Goal: Task Accomplishment & Management: Complete application form

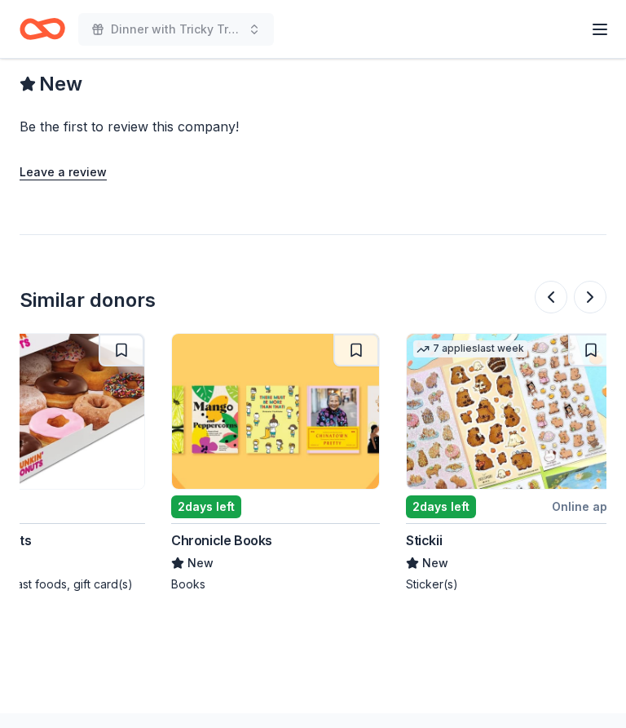
scroll to position [0, 1493]
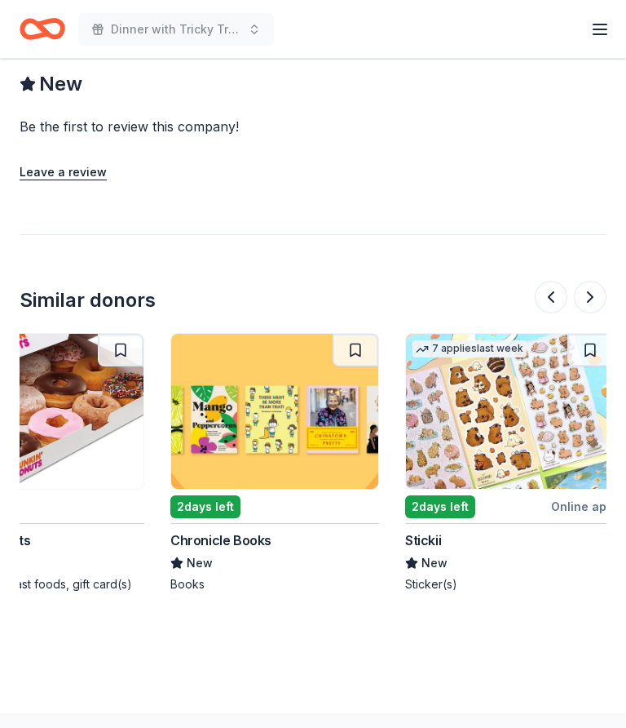
click at [298, 398] on img at bounding box center [274, 411] width 207 height 155
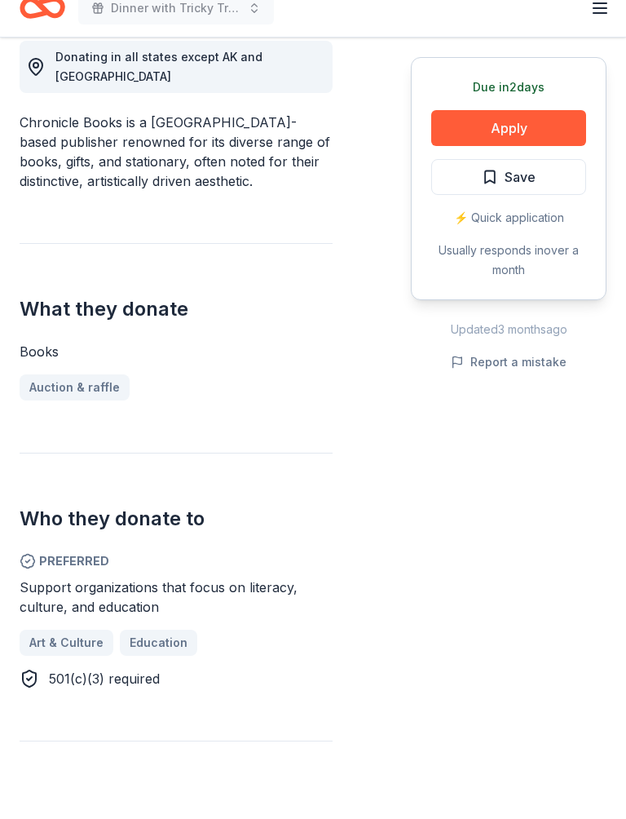
scroll to position [474, 0]
click at [518, 131] on button "Apply" at bounding box center [508, 149] width 155 height 36
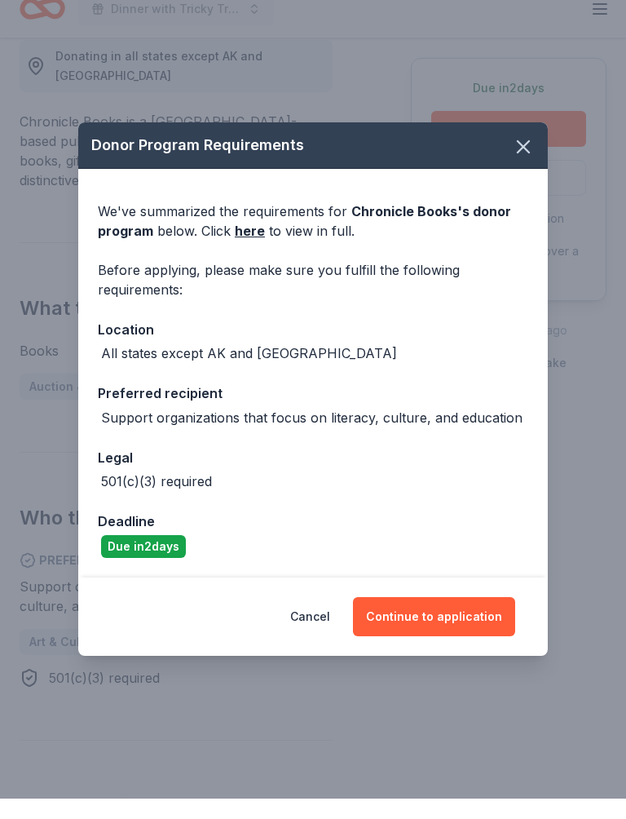
click at [431, 617] on button "Continue to application" at bounding box center [434, 636] width 162 height 39
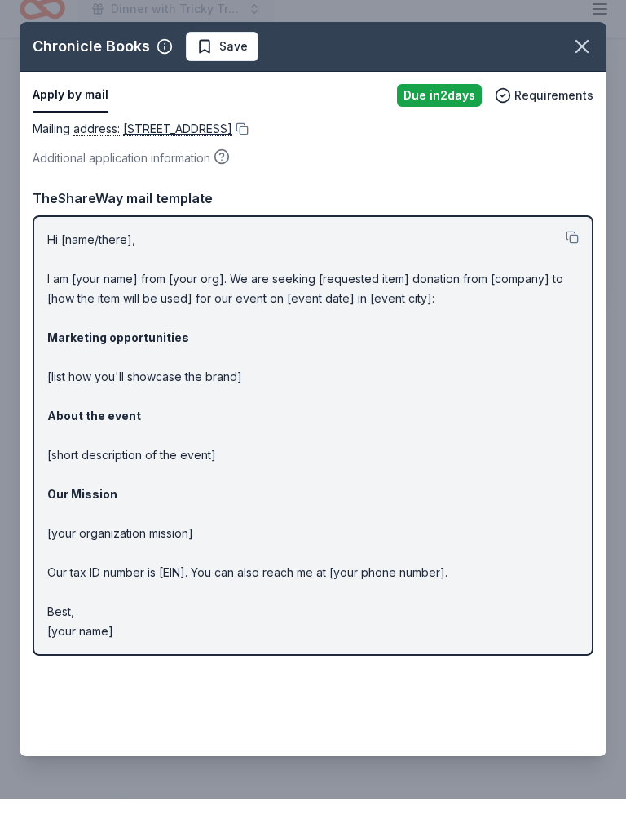
click at [585, 61] on icon "button" at bounding box center [582, 66] width 11 height 11
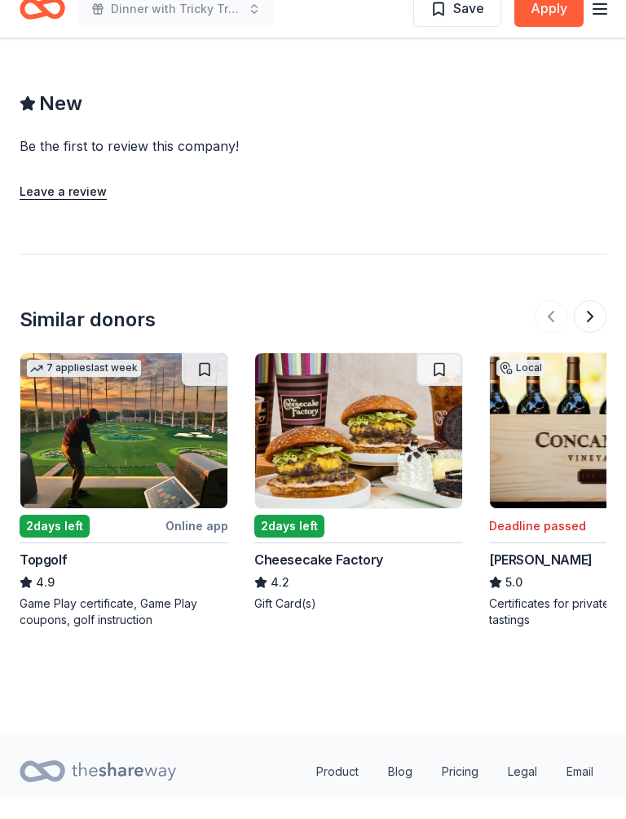
scroll to position [1577, 0]
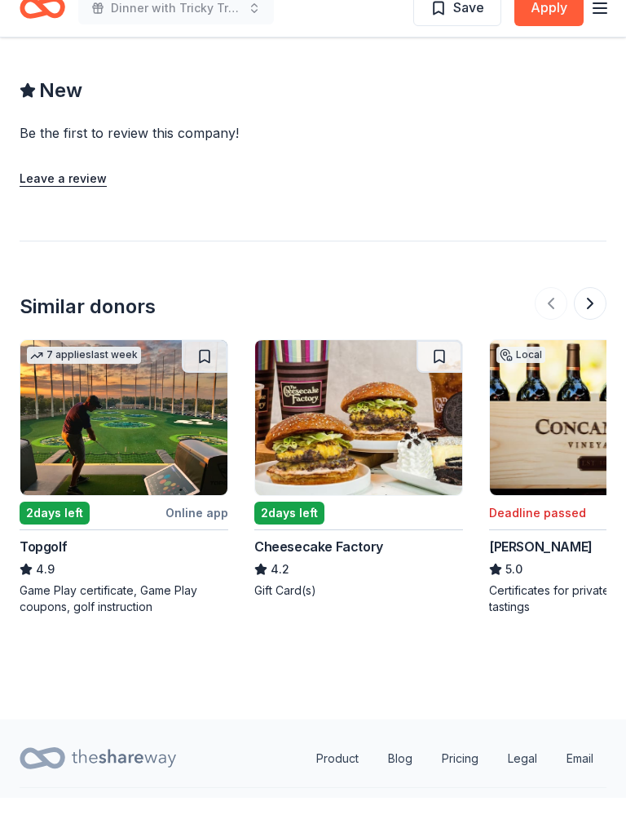
click at [143, 398] on img at bounding box center [123, 438] width 207 height 155
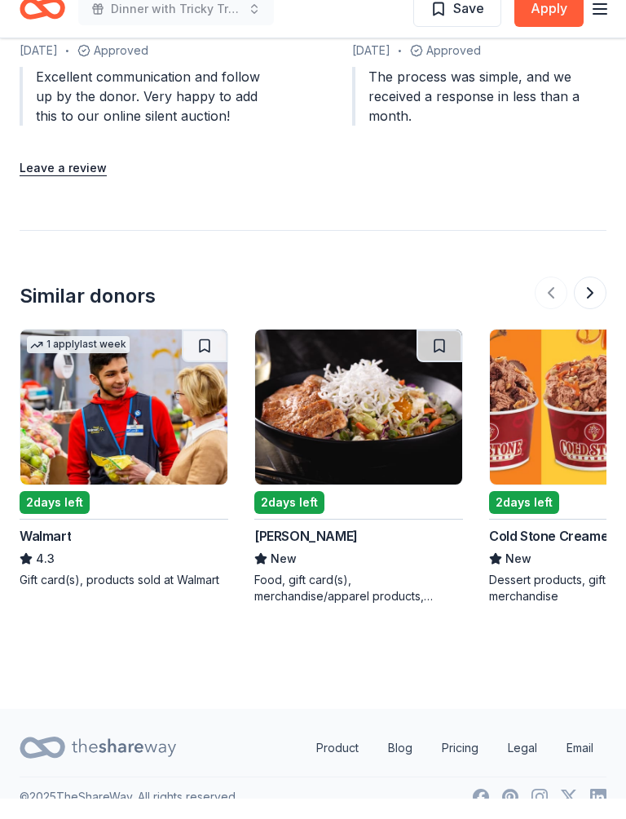
scroll to position [2338, 0]
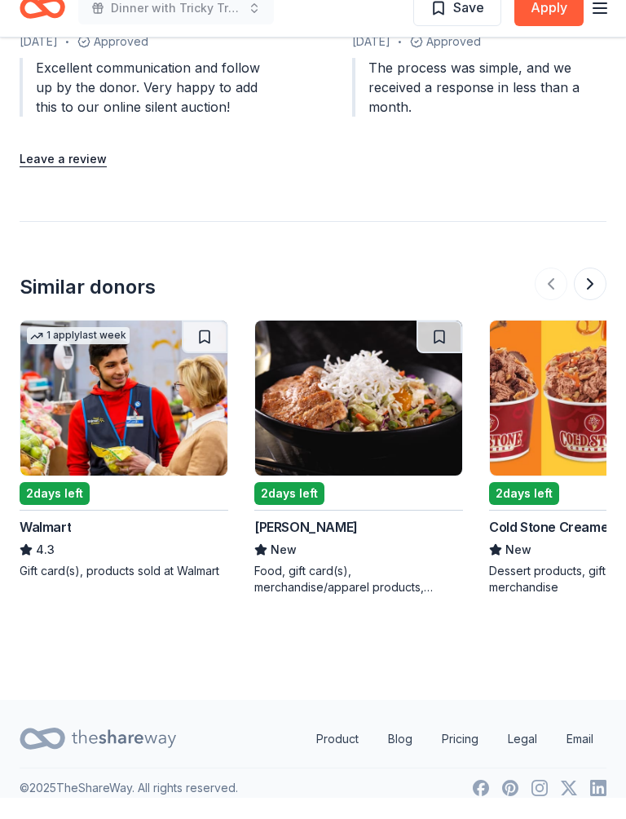
click at [387, 411] on img at bounding box center [358, 419] width 207 height 155
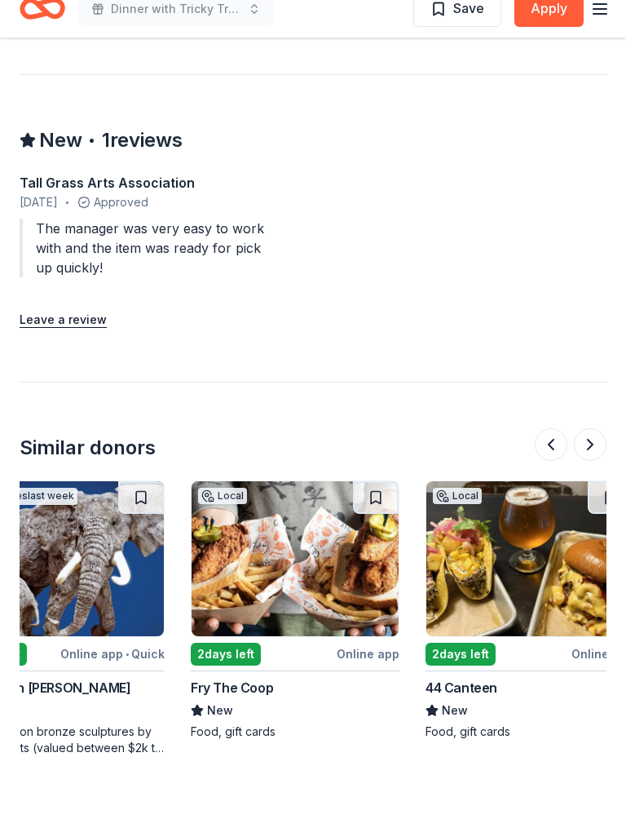
scroll to position [0, 534]
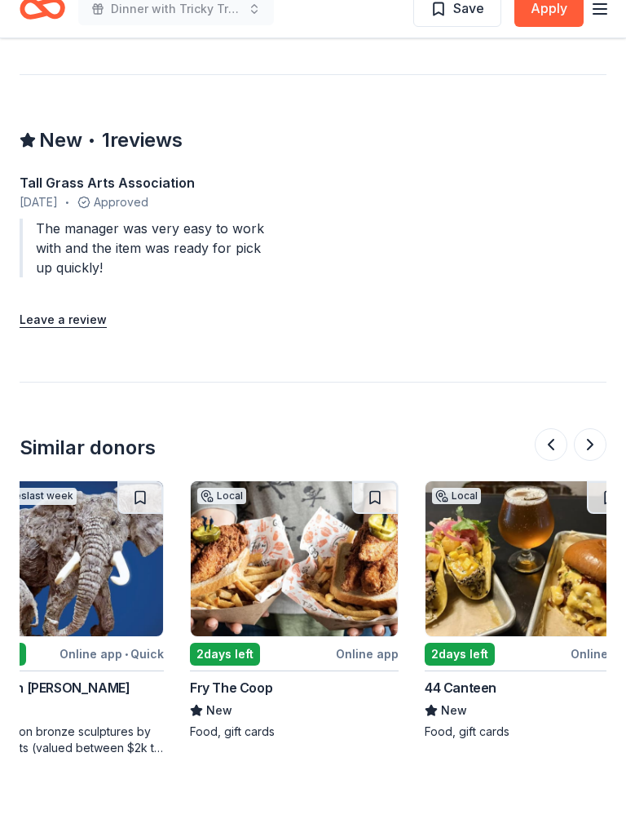
click at [334, 536] on img at bounding box center [294, 579] width 207 height 155
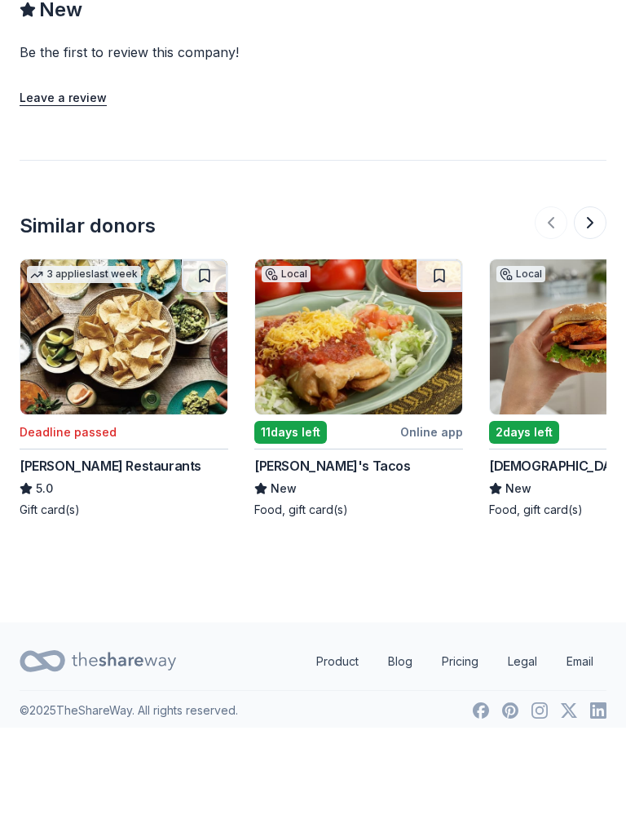
click at [558, 351] on img at bounding box center [593, 428] width 207 height 155
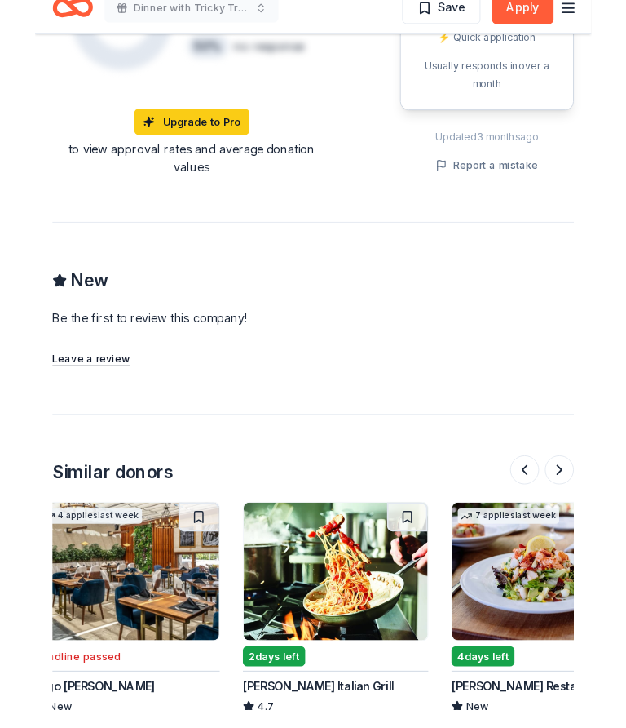
scroll to position [0, 256]
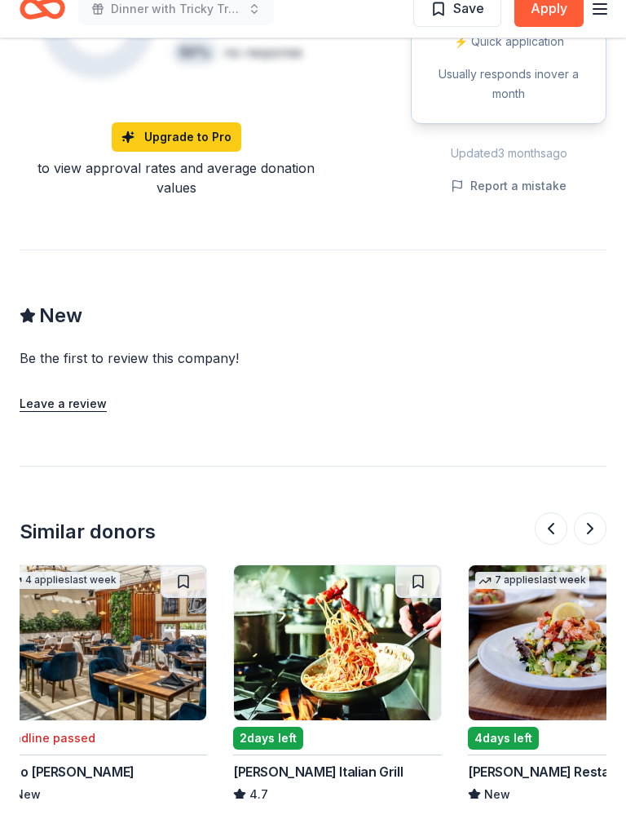
click at [354, 586] on img at bounding box center [337, 663] width 207 height 155
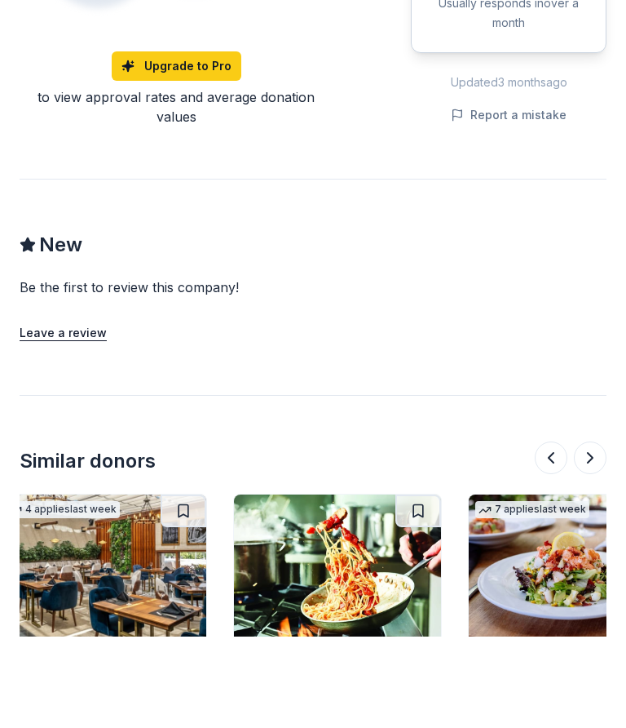
scroll to position [1431, 0]
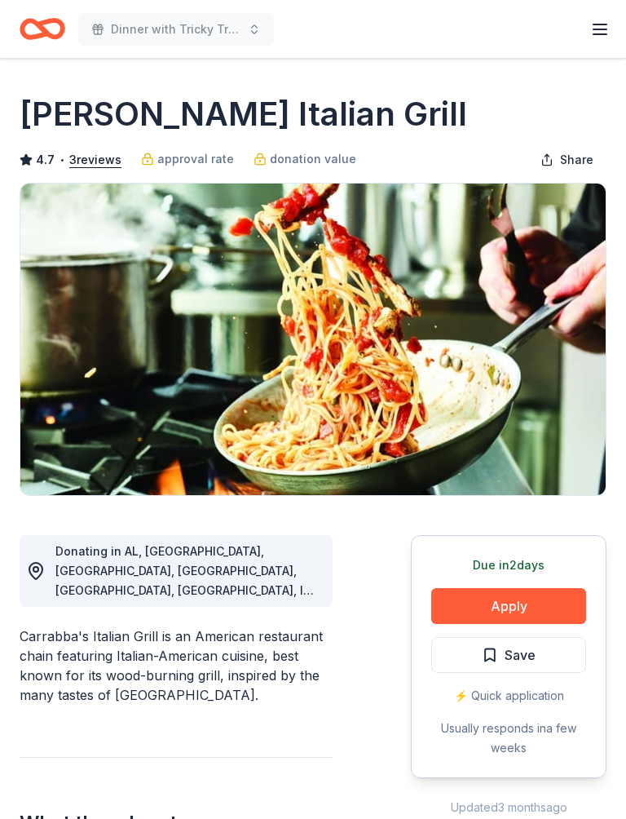
click at [511, 600] on button "Apply" at bounding box center [508, 606] width 155 height 36
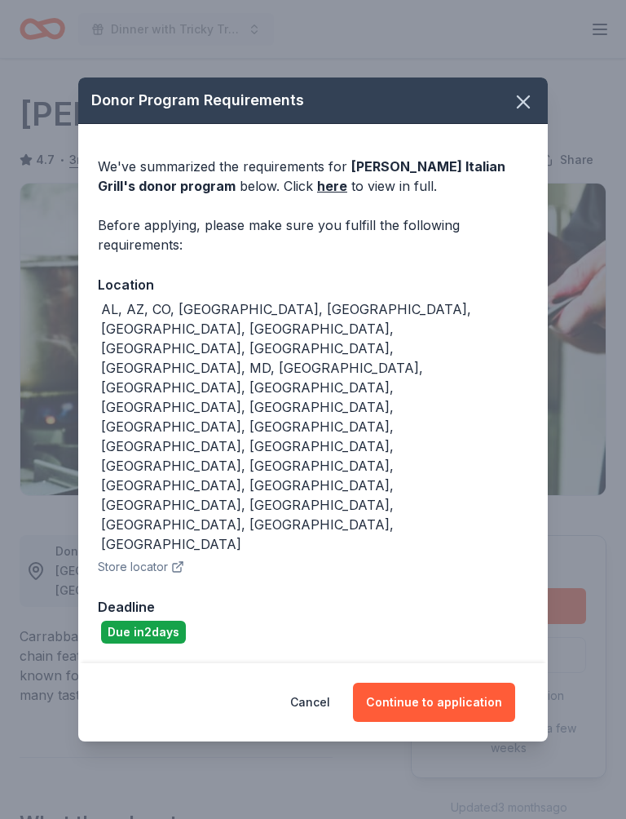
click at [465, 683] on button "Continue to application" at bounding box center [434, 702] width 162 height 39
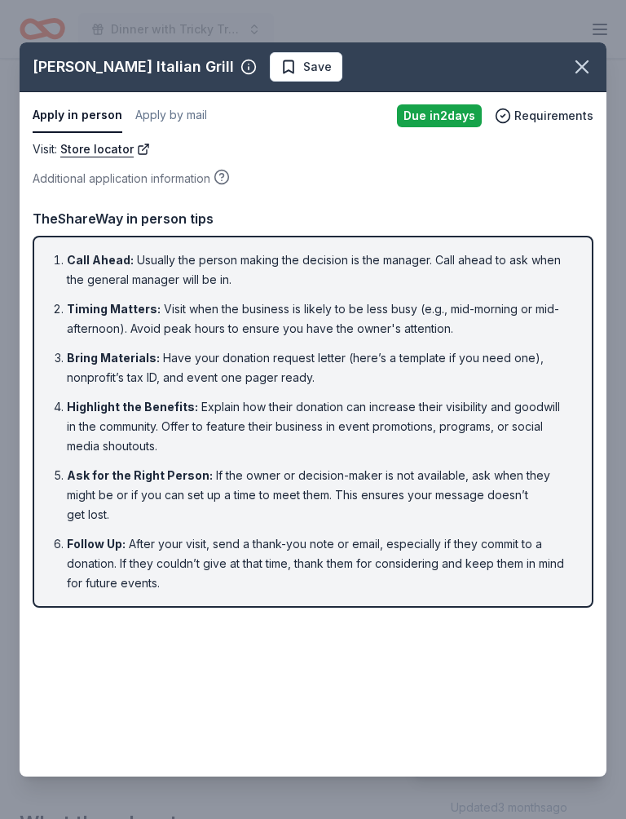
click at [586, 61] on icon "button" at bounding box center [582, 66] width 23 height 23
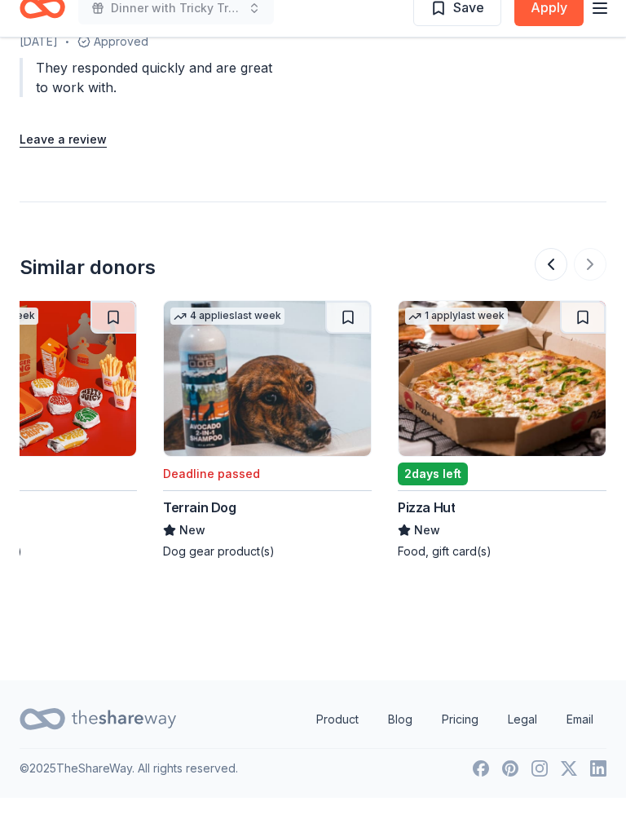
scroll to position [1804, 0]
